Goal: Check status: Check status

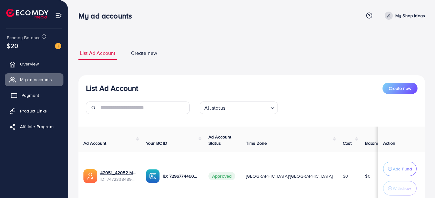
click at [39, 97] on link "Payment" at bounding box center [34, 95] width 59 height 13
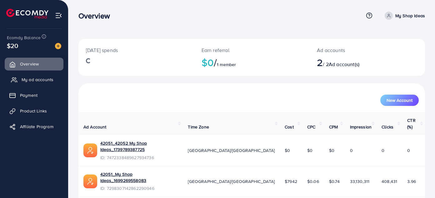
click at [42, 78] on span "My ad accounts" at bounding box center [38, 79] width 32 height 6
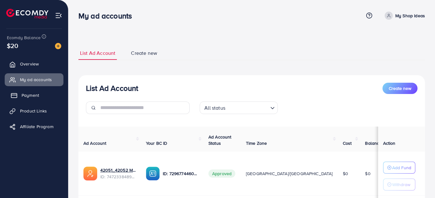
click at [38, 97] on span "Payment" at bounding box center [31, 95] width 18 height 6
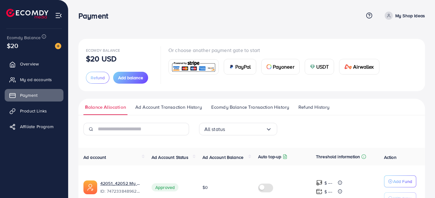
click at [190, 106] on span "Ad Account Transaction History" at bounding box center [168, 106] width 67 height 7
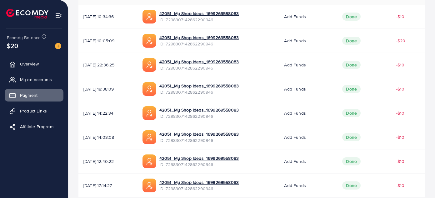
scroll to position [233, 0]
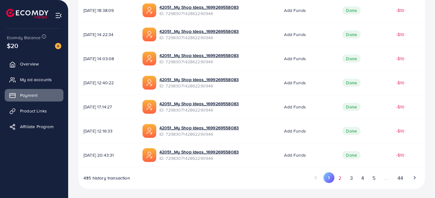
click at [341, 179] on button "2" at bounding box center [339, 178] width 11 height 12
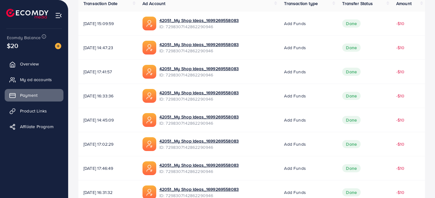
scroll to position [0, 0]
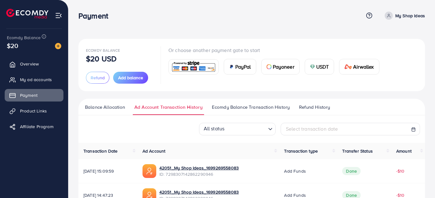
click at [263, 108] on span "Ecomdy Balance Transaction History" at bounding box center [251, 106] width 78 height 7
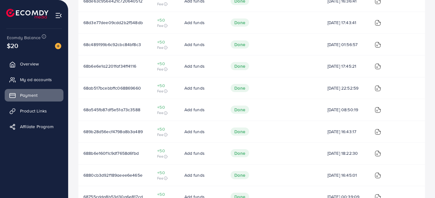
scroll to position [142, 0]
